Goal: Task Accomplishment & Management: Manage account settings

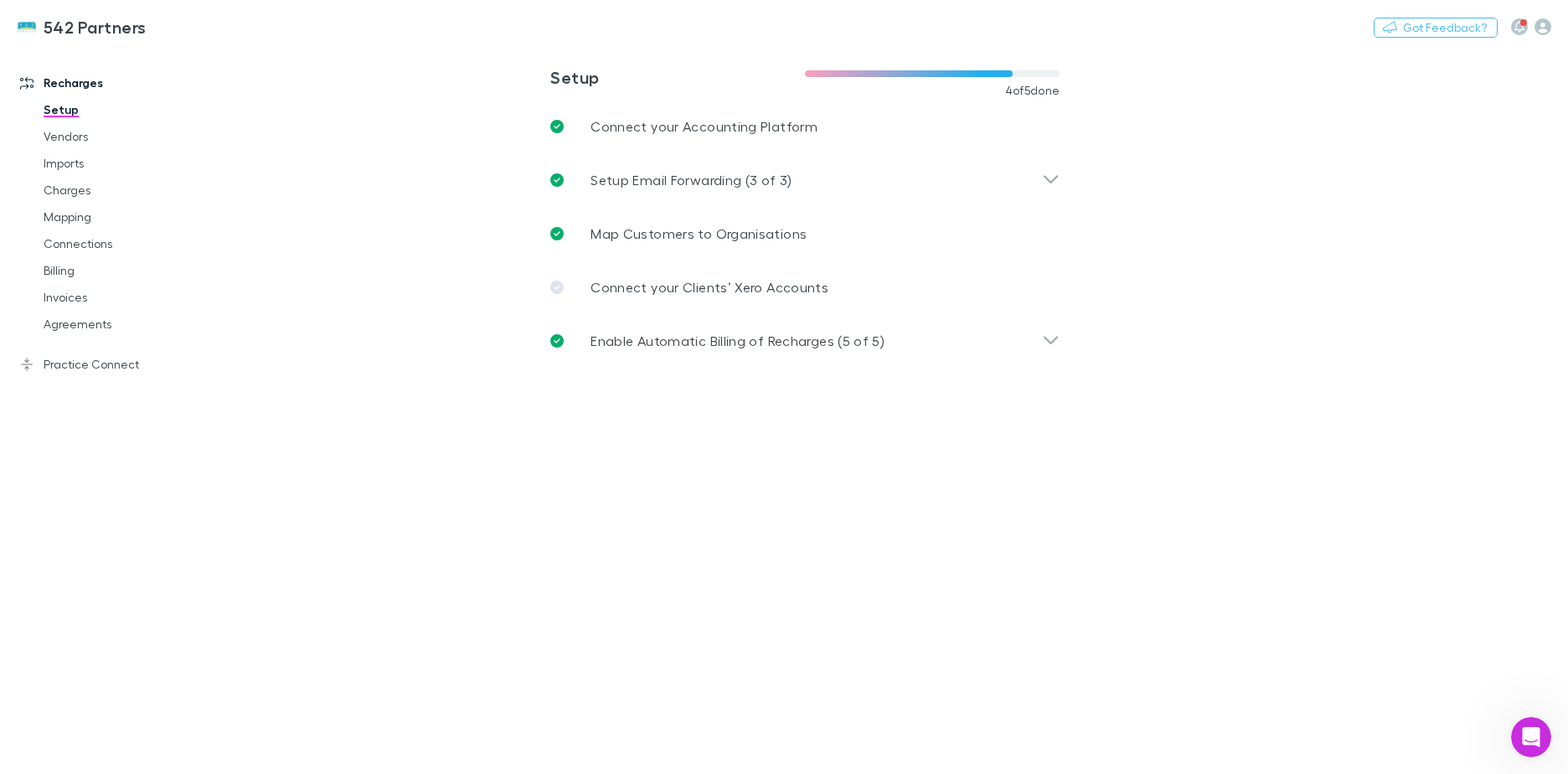
click at [84, 327] on link "Agreements" at bounding box center [126, 324] width 199 height 26
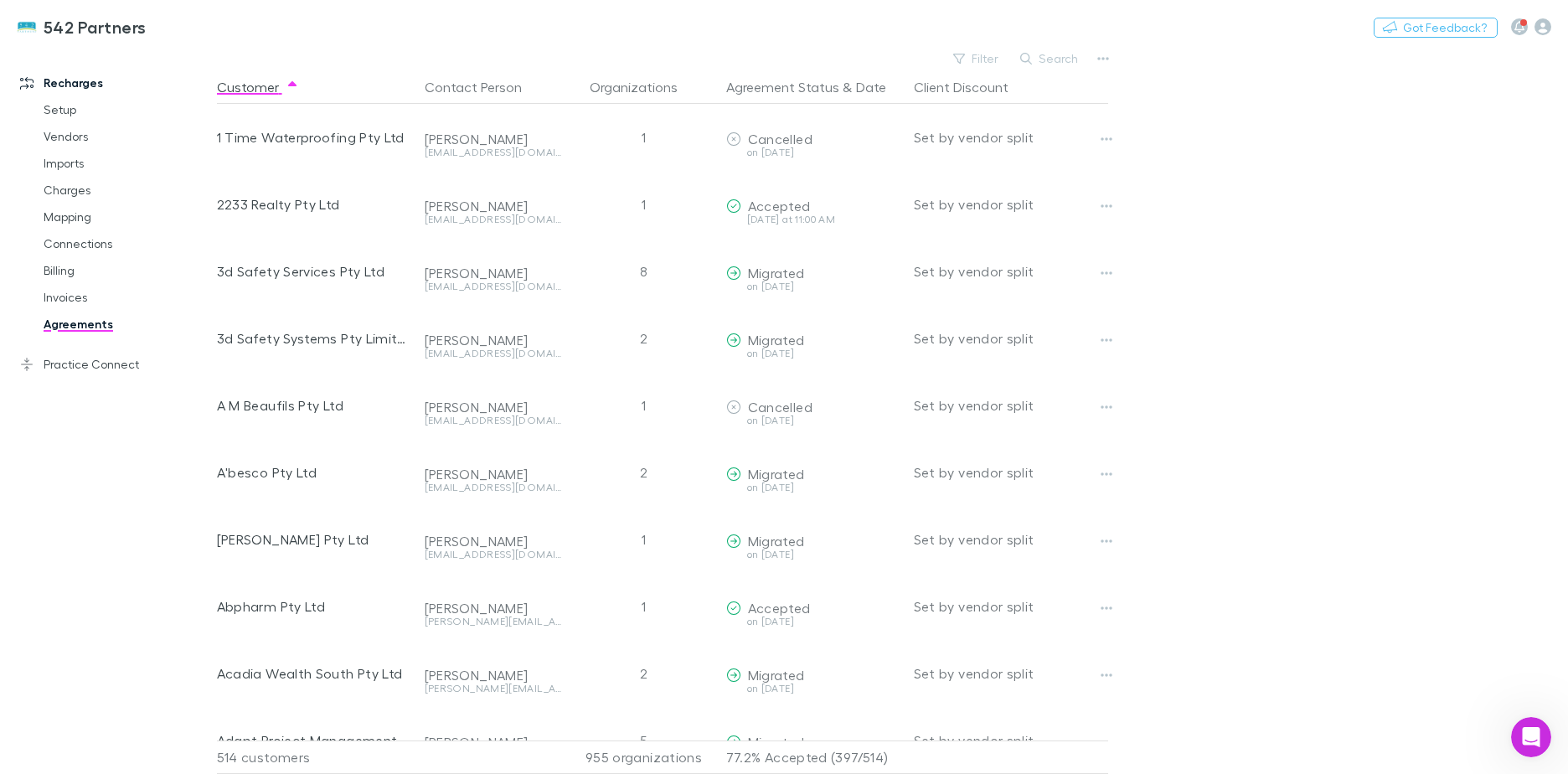
click at [991, 51] on button "Filter" at bounding box center [976, 58] width 63 height 20
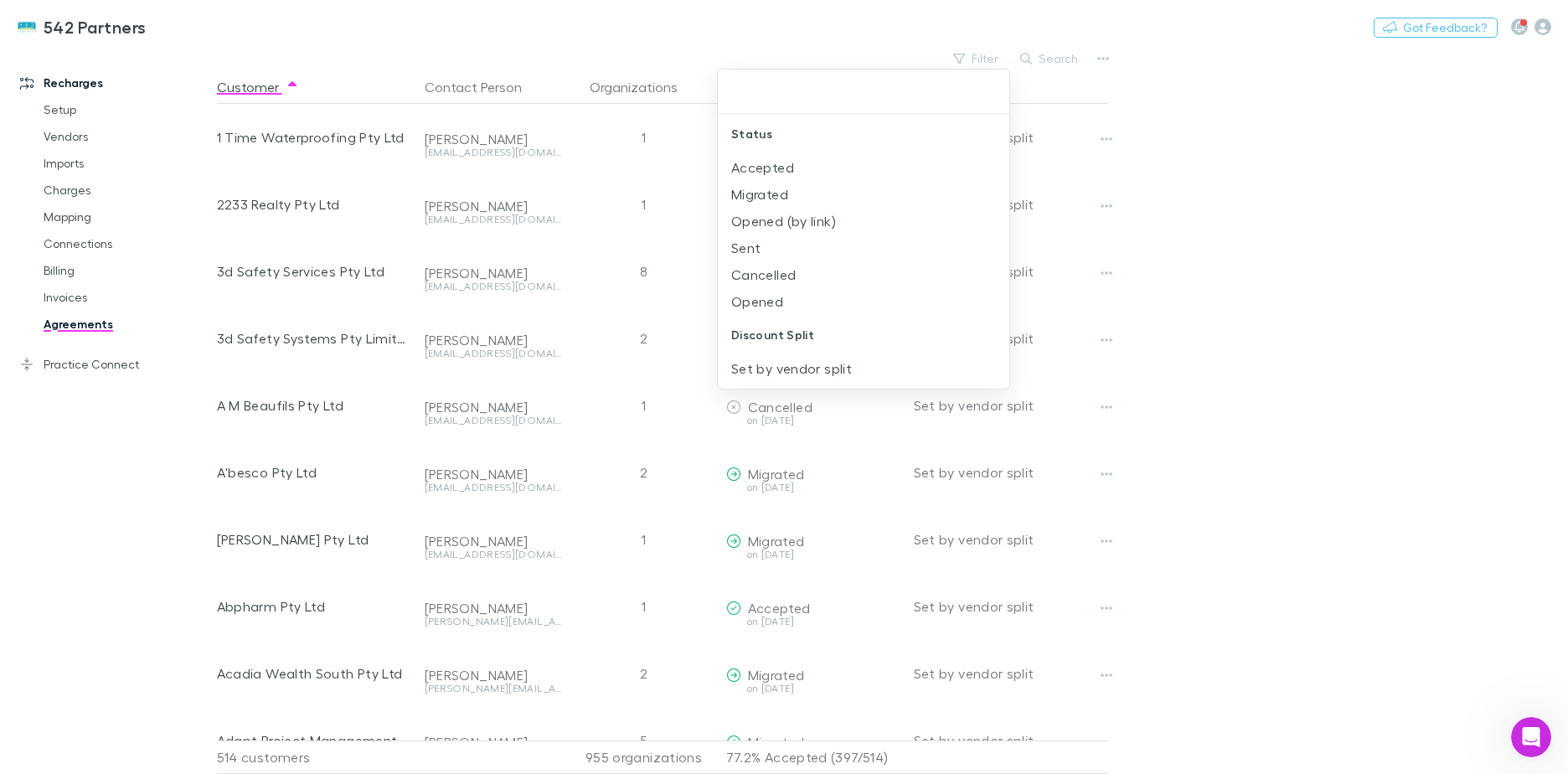
click at [846, 255] on li "Sent" at bounding box center [863, 248] width 292 height 26
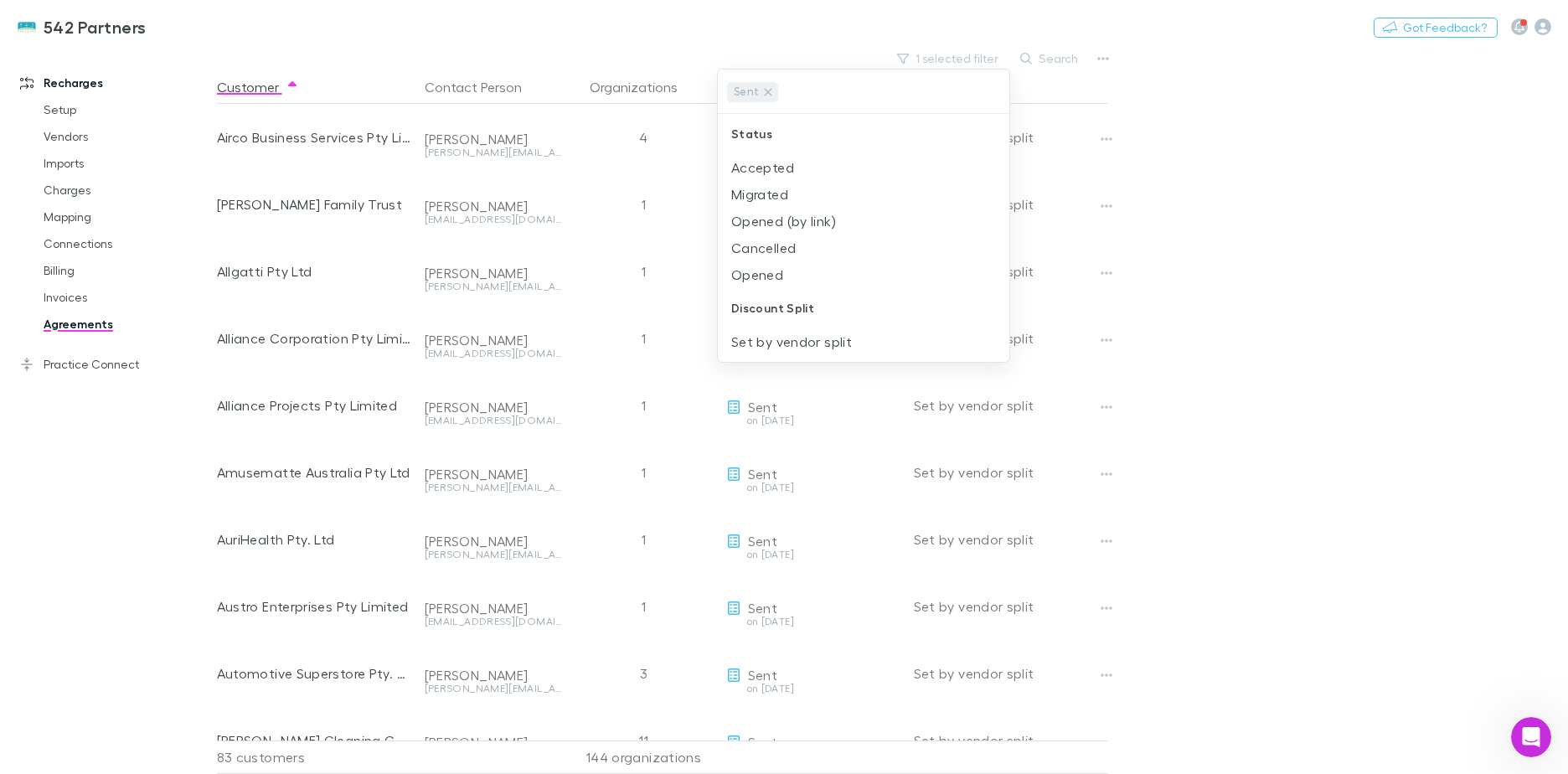
click at [1415, 267] on div at bounding box center [784, 387] width 1568 height 774
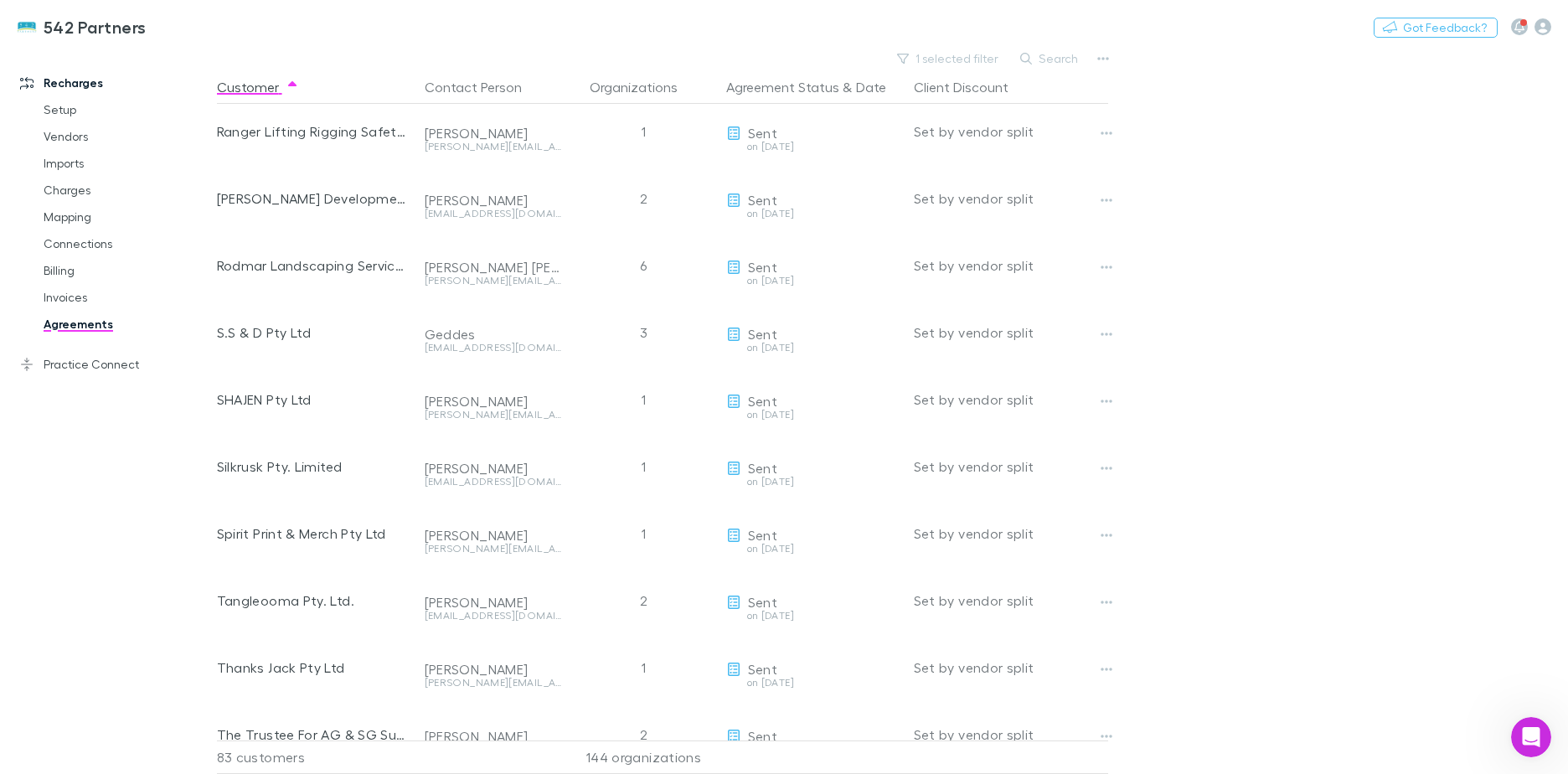
scroll to position [2645, 0]
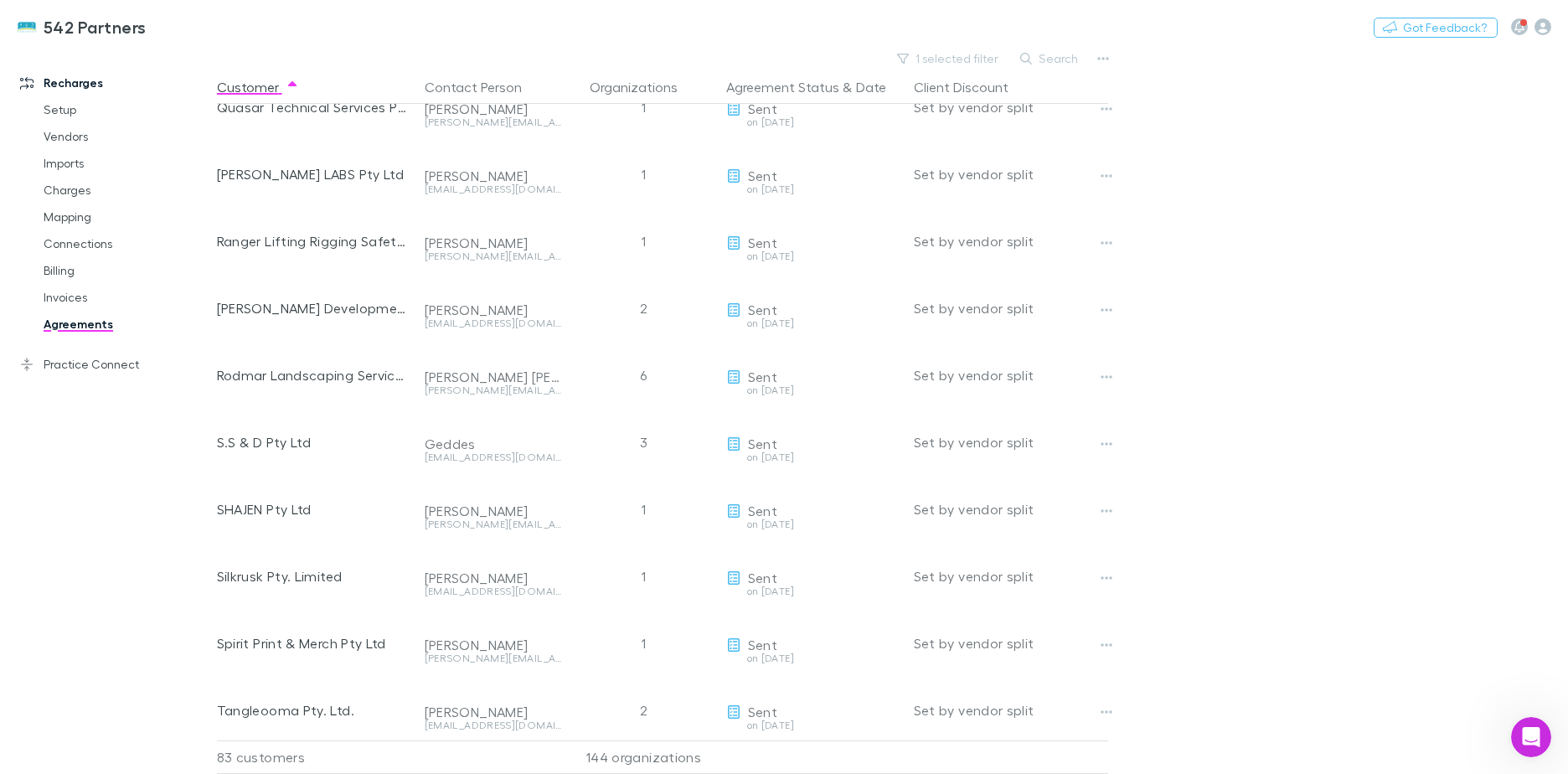
click at [420, 124] on div "[PERSON_NAME] [PERSON_NAME][EMAIL_ADDRESS][DOMAIN_NAME]" at bounding box center [494, 107] width 151 height 67
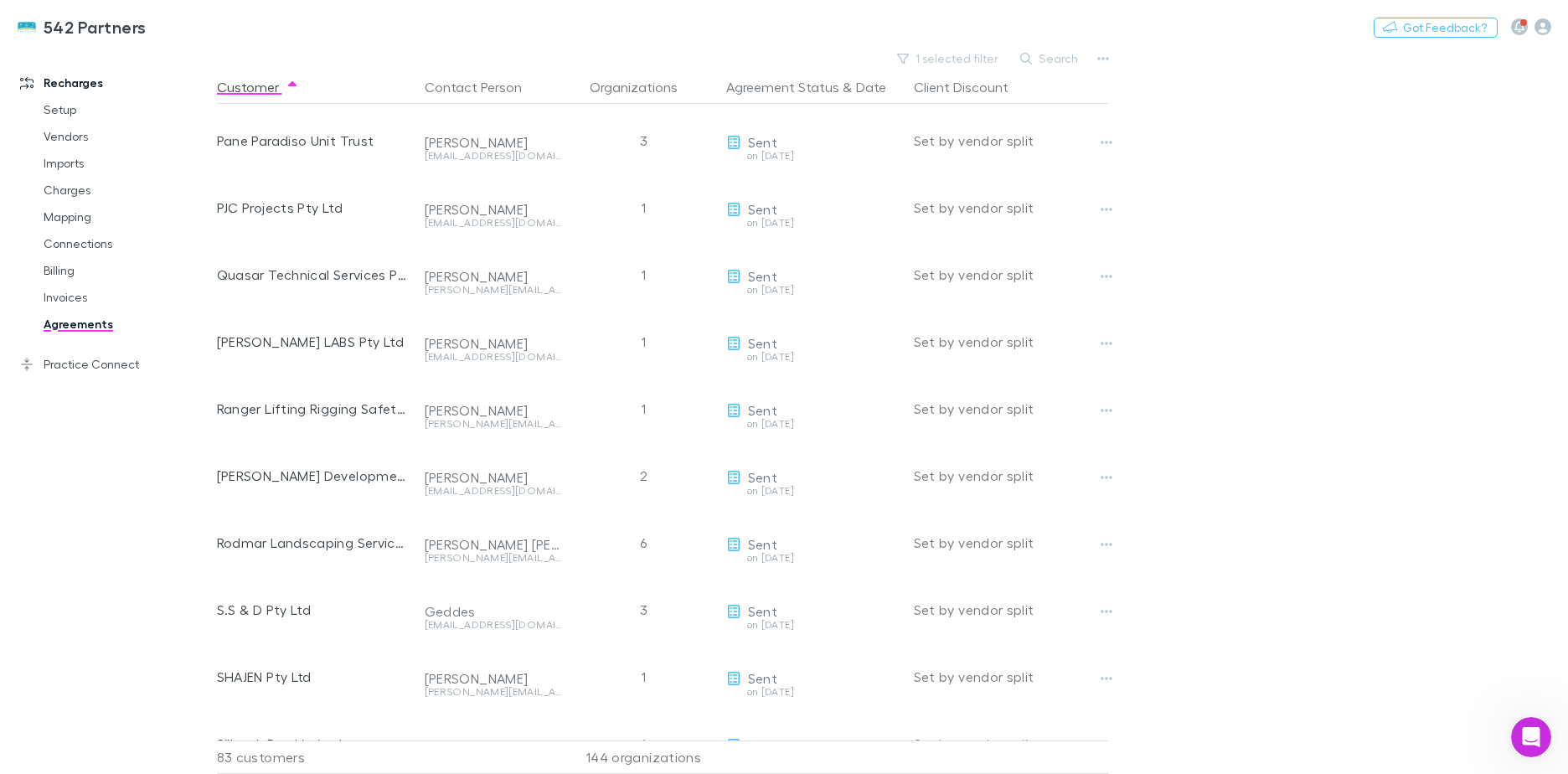
scroll to position [2142, 0]
drag, startPoint x: 426, startPoint y: 222, endPoint x: 544, endPoint y: 233, distance: 118.5
click at [544, 233] on div "[EMAIL_ADDRESS][DOMAIN_NAME]" at bounding box center [493, 230] width 137 height 24
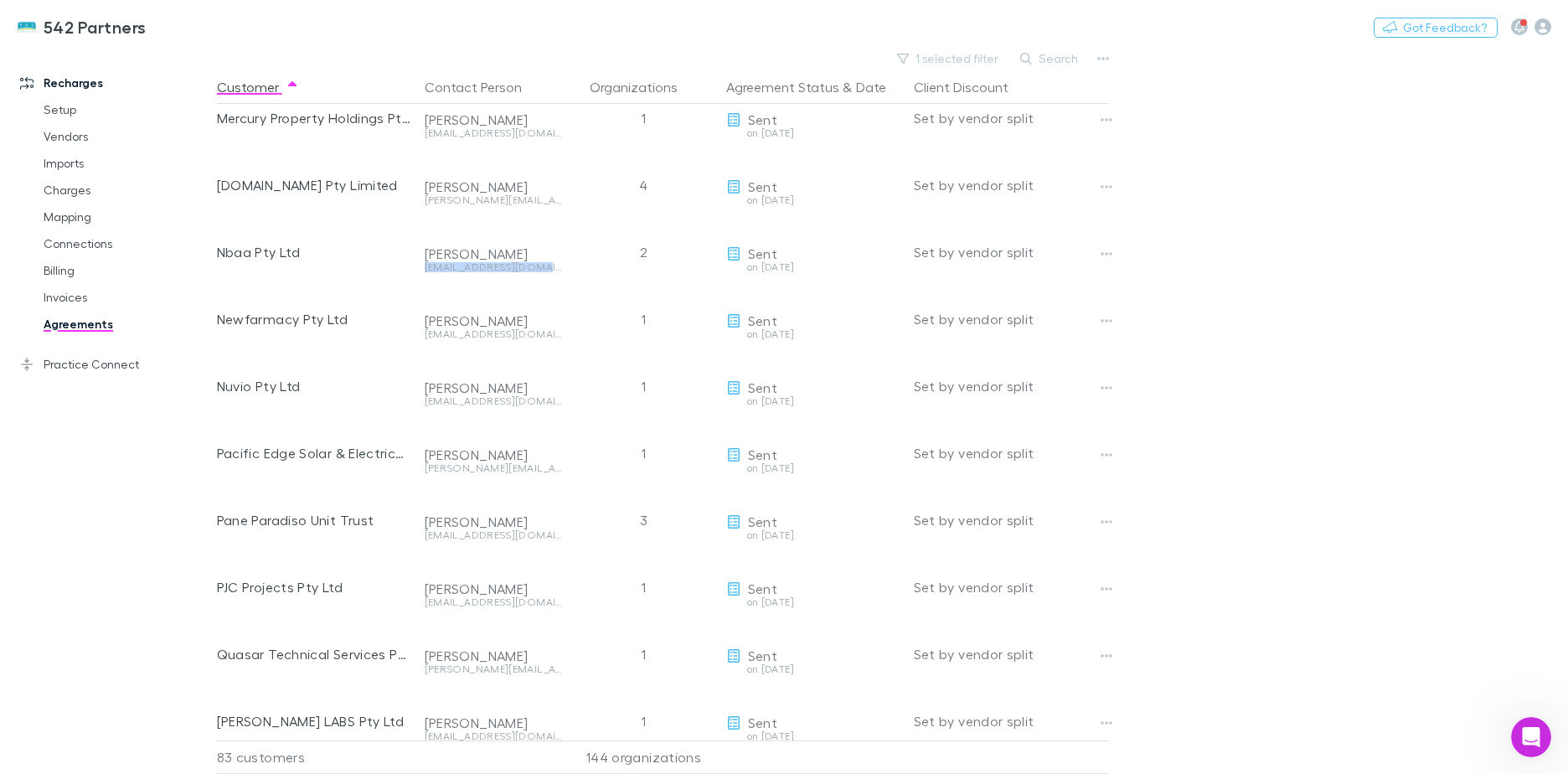
scroll to position [2058, 0]
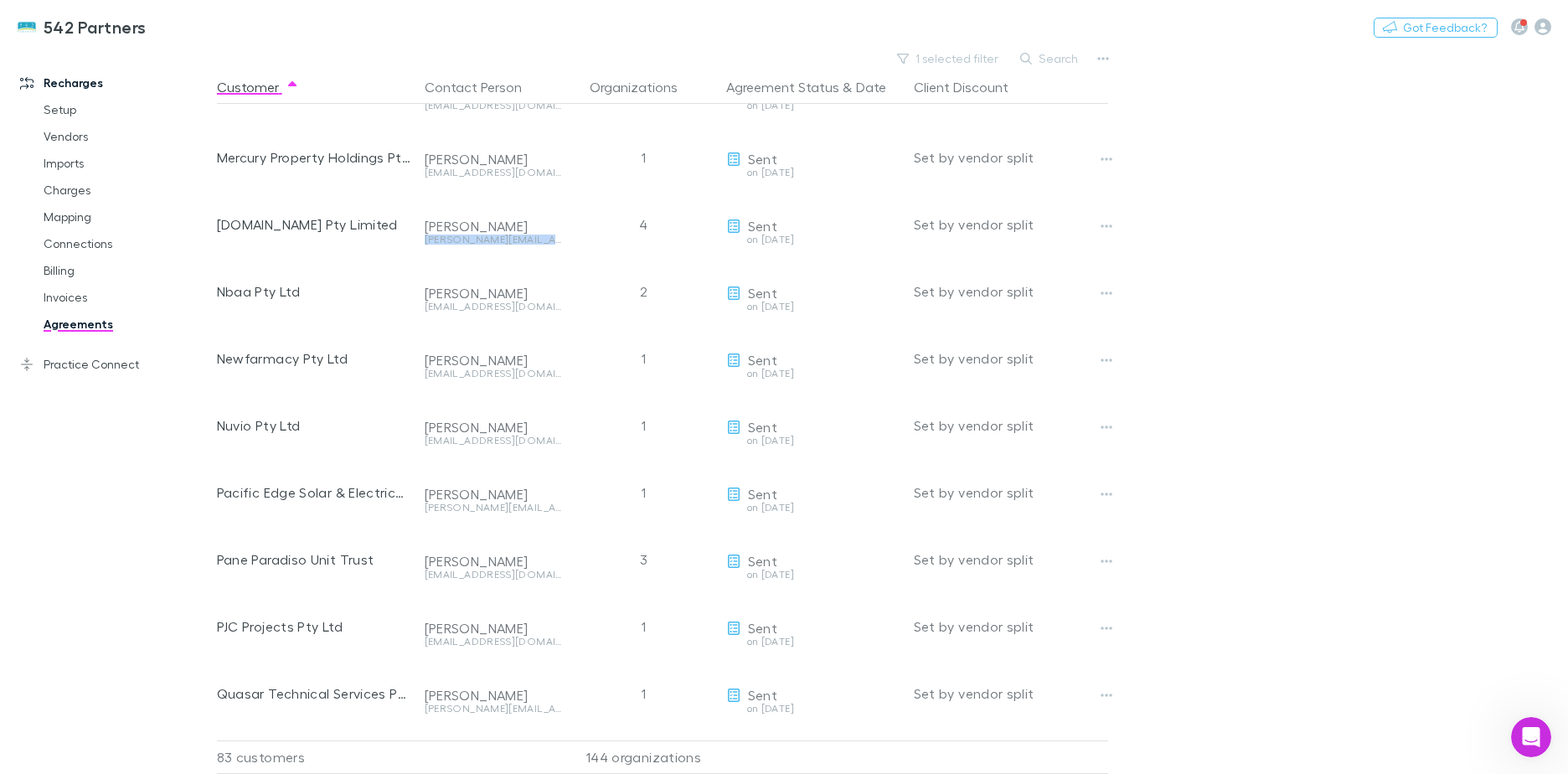
drag, startPoint x: 424, startPoint y: 239, endPoint x: 573, endPoint y: 242, distance: 149.0
click at [573, 242] on div "[DOMAIN_NAME] Pty Limited [PERSON_NAME] [PERSON_NAME][EMAIL_ADDRESS][DOMAIN_NAM…" at bounding box center [671, 224] width 908 height 67
drag, startPoint x: 418, startPoint y: 173, endPoint x: 555, endPoint y: 176, distance: 137.0
click at [555, 176] on div "Mercury Property Holdings Pty Ltd [PERSON_NAME] [EMAIL_ADDRESS][DOMAIN_NAME] 1 …" at bounding box center [671, 157] width 908 height 67
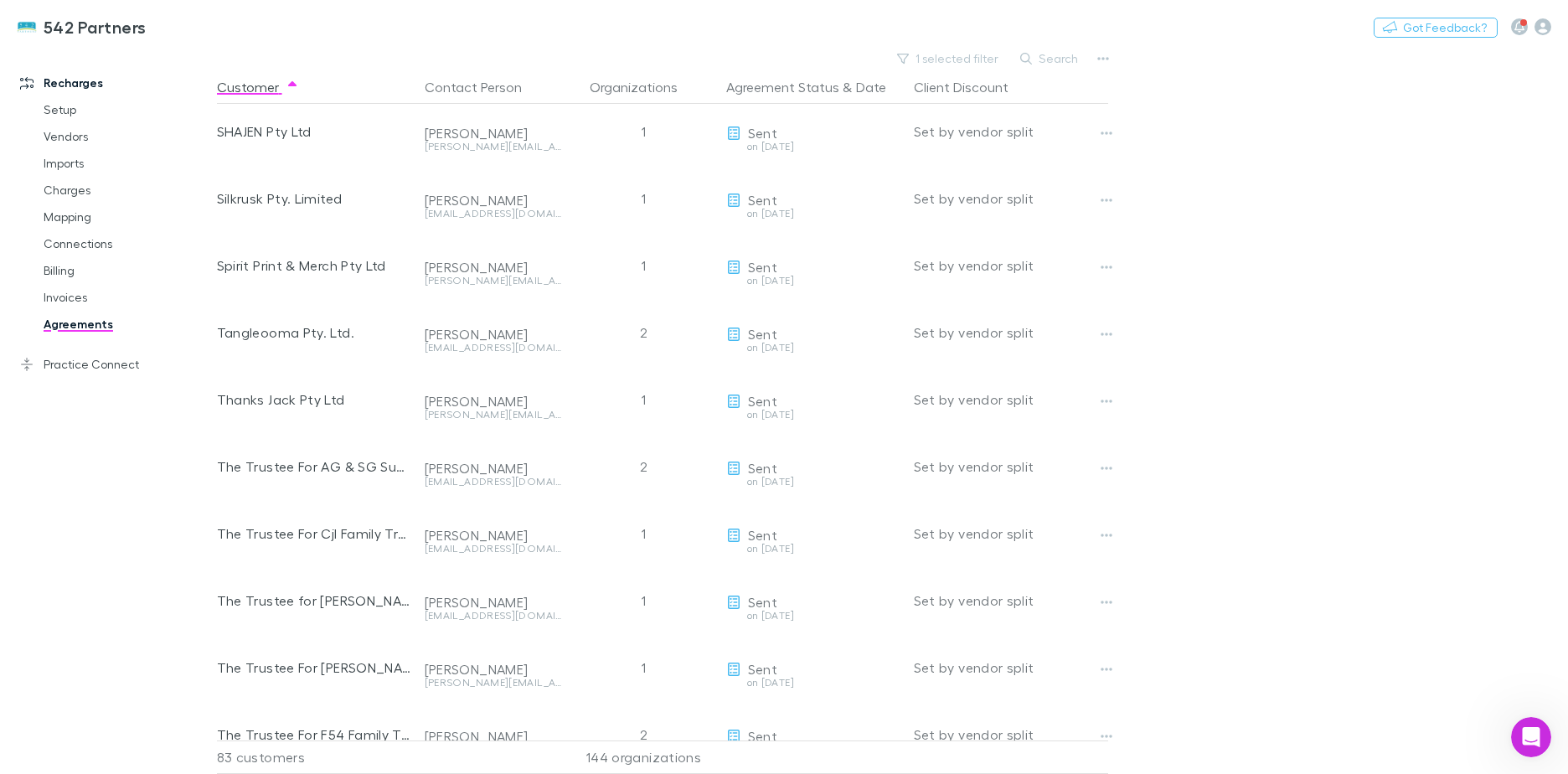
scroll to position [3064, 0]
